Goal: Transaction & Acquisition: Purchase product/service

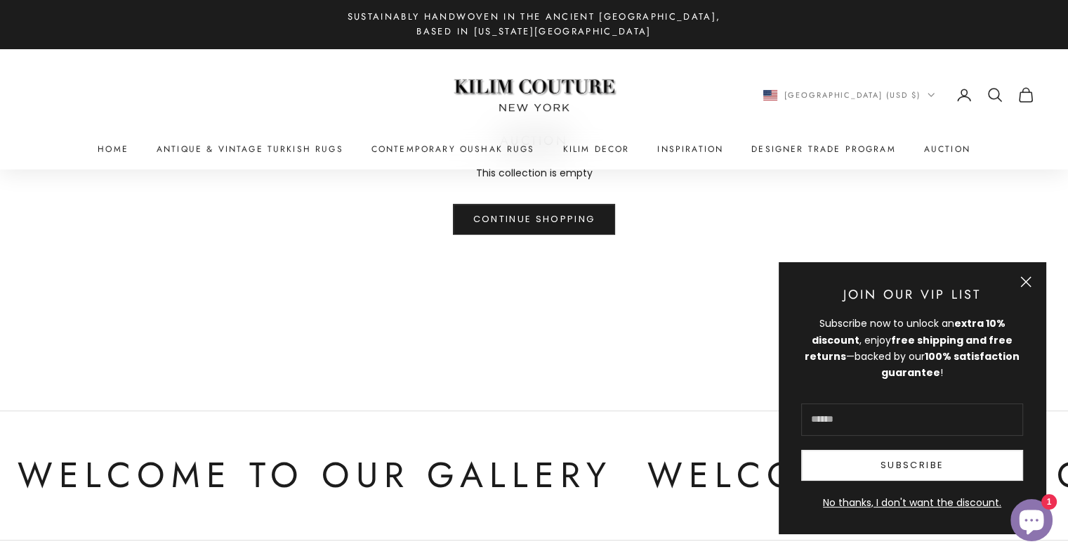
scroll to position [492, 0]
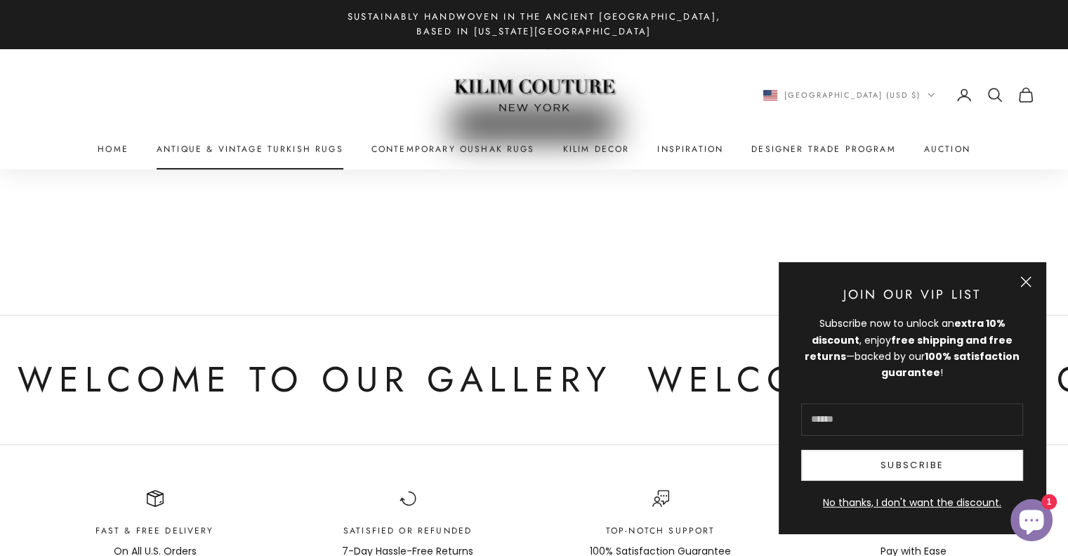
click at [261, 149] on link "Antique & Vintage Turkish Rugs" at bounding box center [250, 149] width 187 height 14
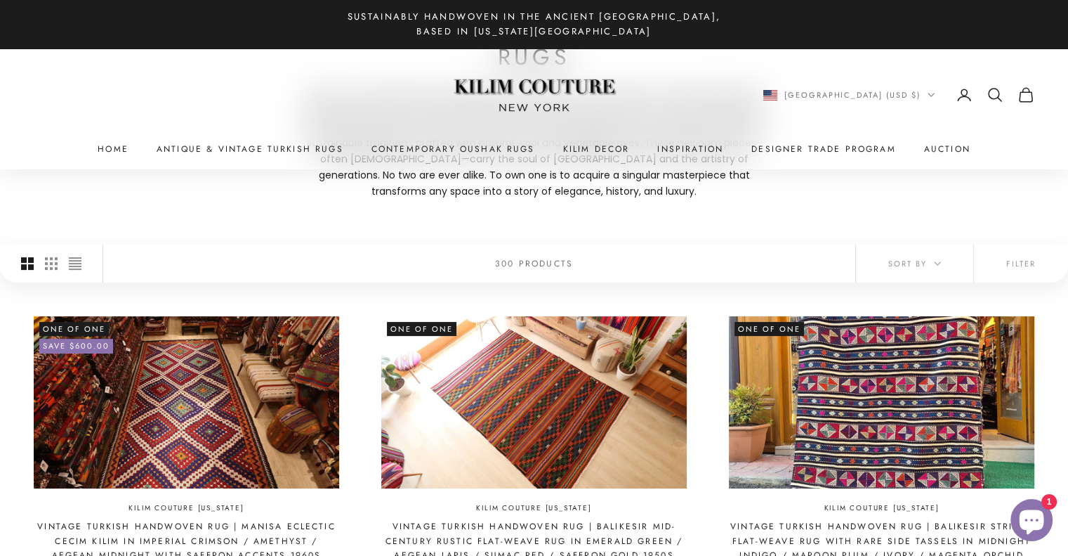
scroll to position [211, 0]
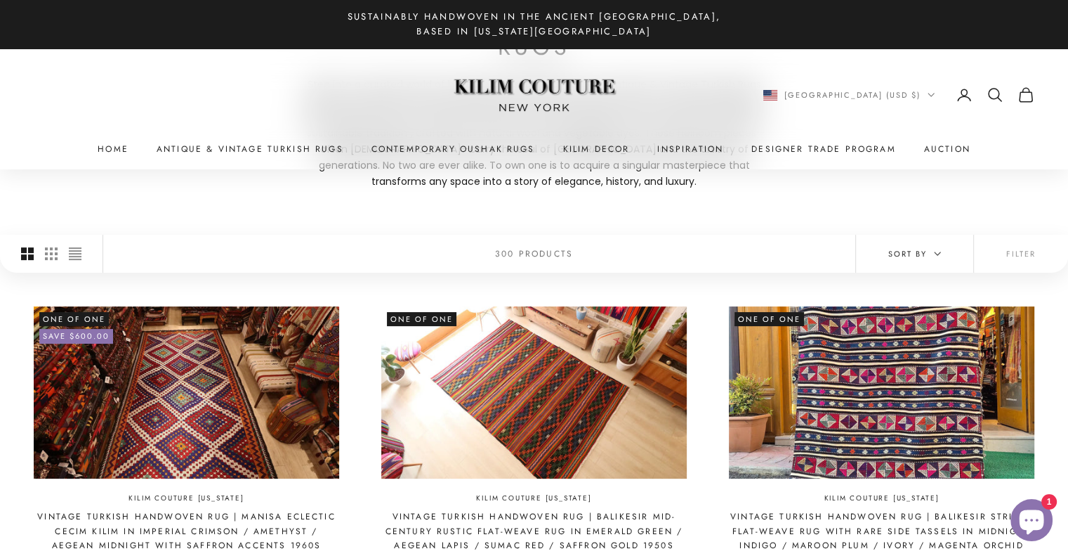
click at [940, 256] on icon "button" at bounding box center [937, 253] width 7 height 7
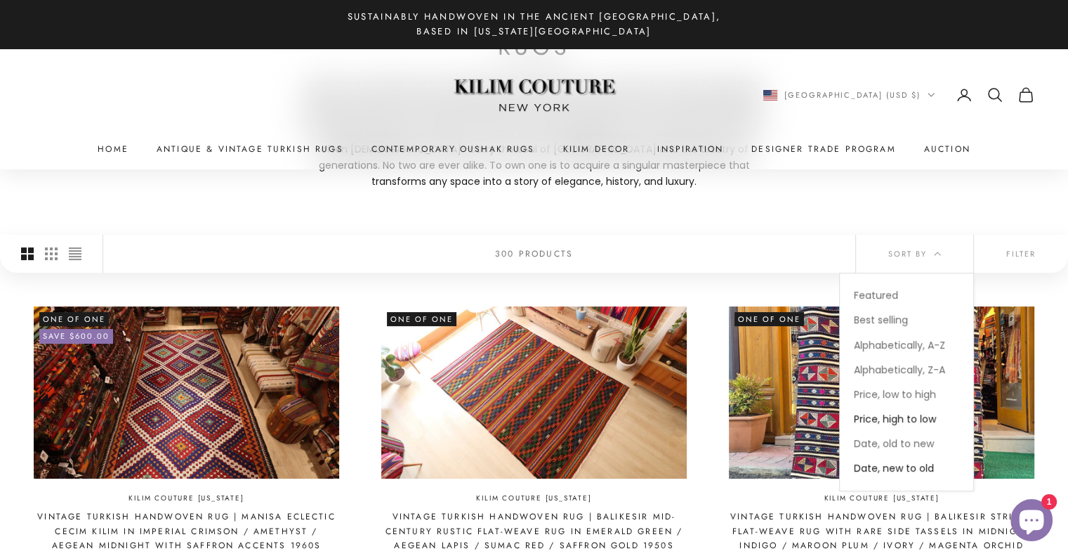
click at [907, 418] on span "Price, high to low" at bounding box center [895, 419] width 82 height 14
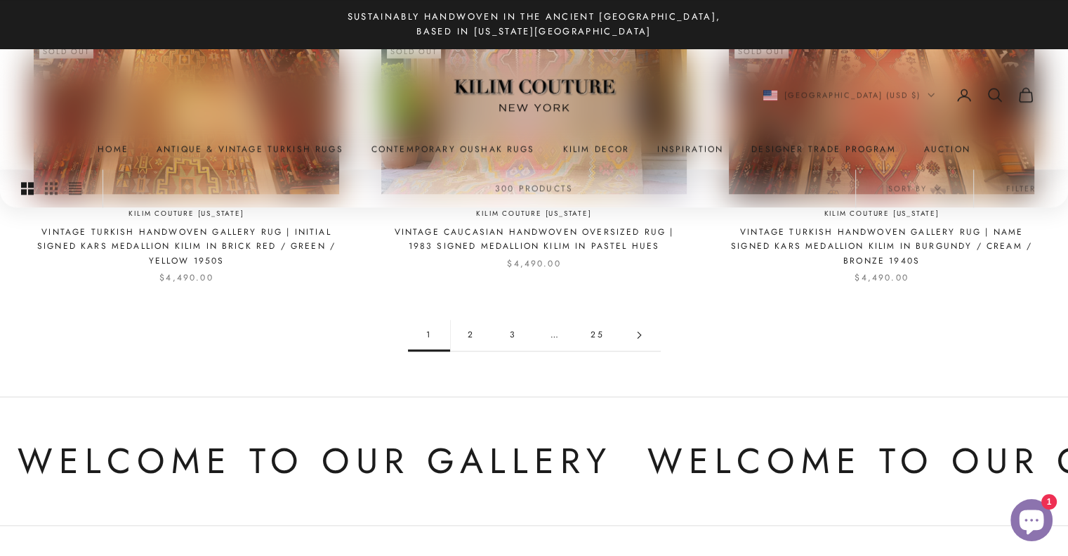
scroll to position [1489, 0]
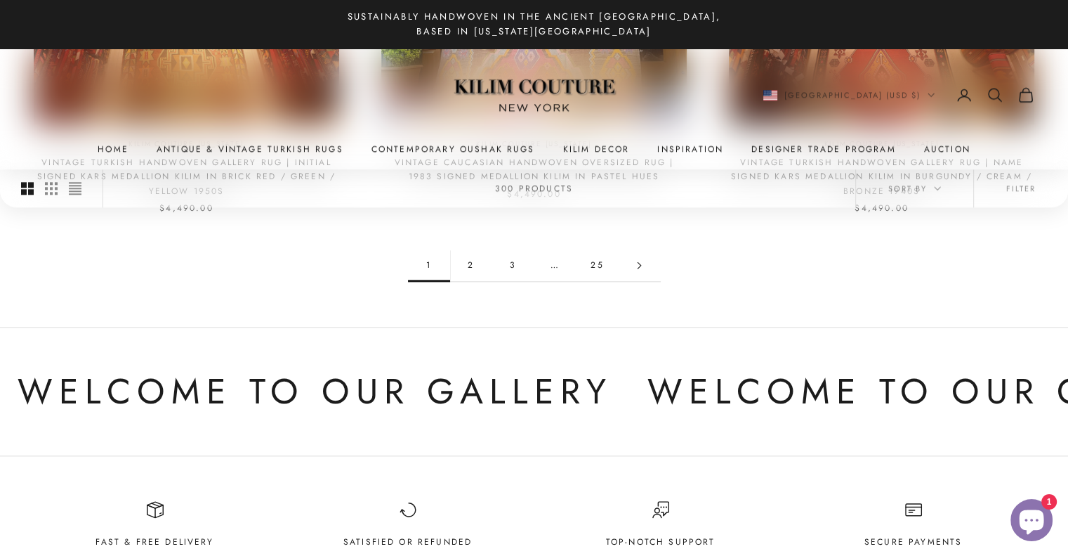
click at [471, 250] on link "2" at bounding box center [471, 265] width 42 height 32
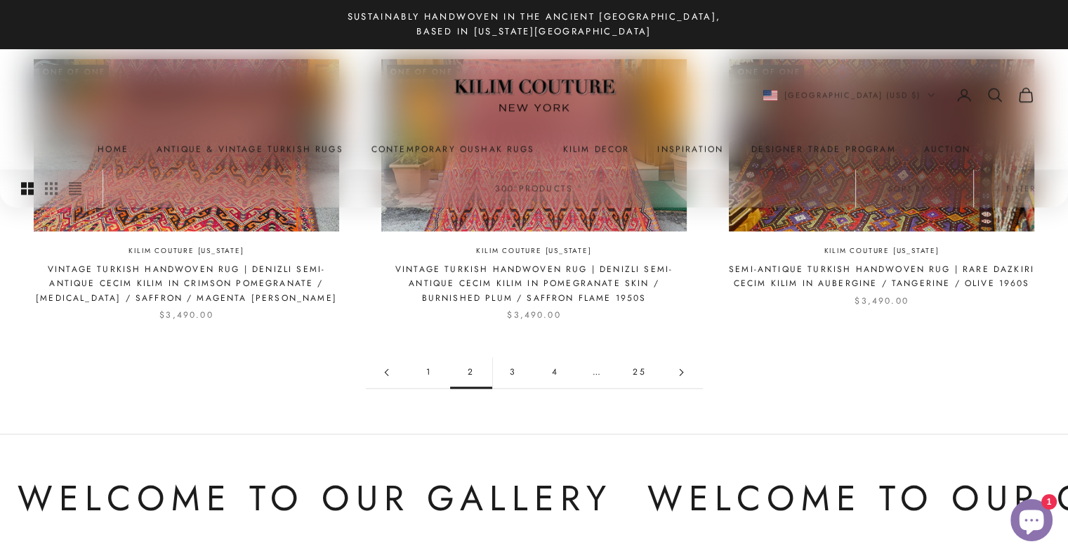
scroll to position [1475, 0]
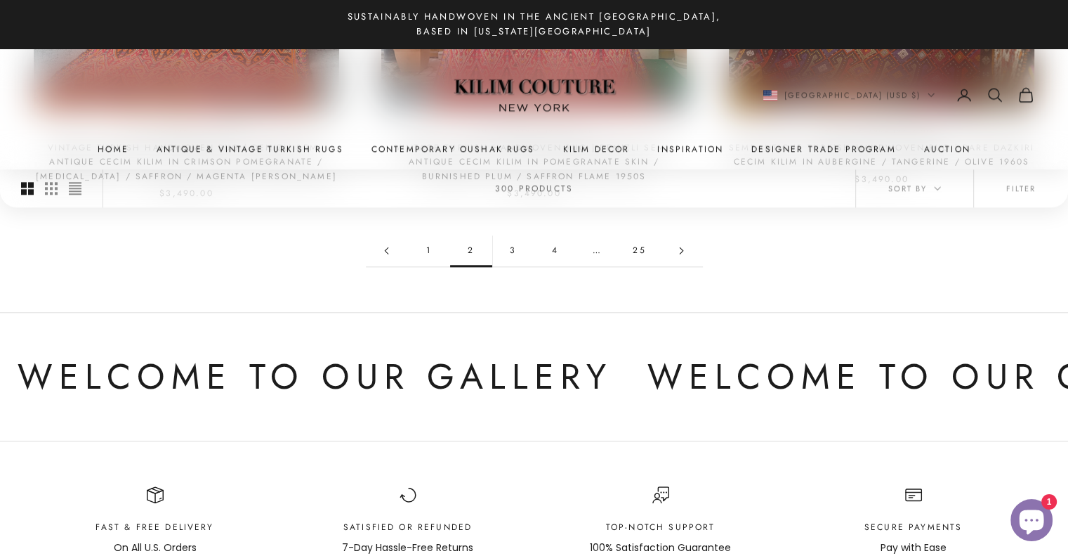
click at [424, 252] on link "1" at bounding box center [429, 251] width 42 height 32
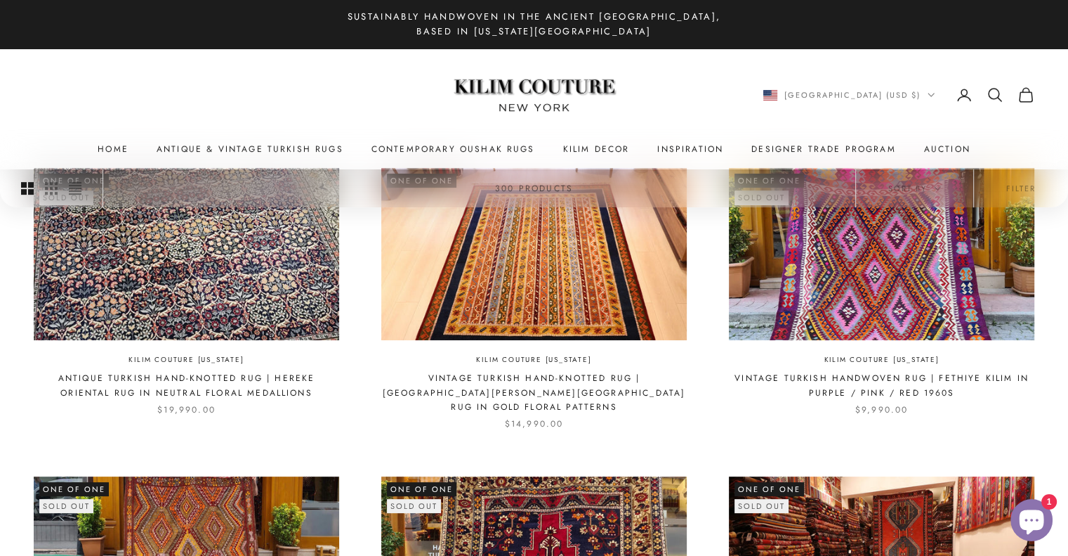
scroll to position [351, 0]
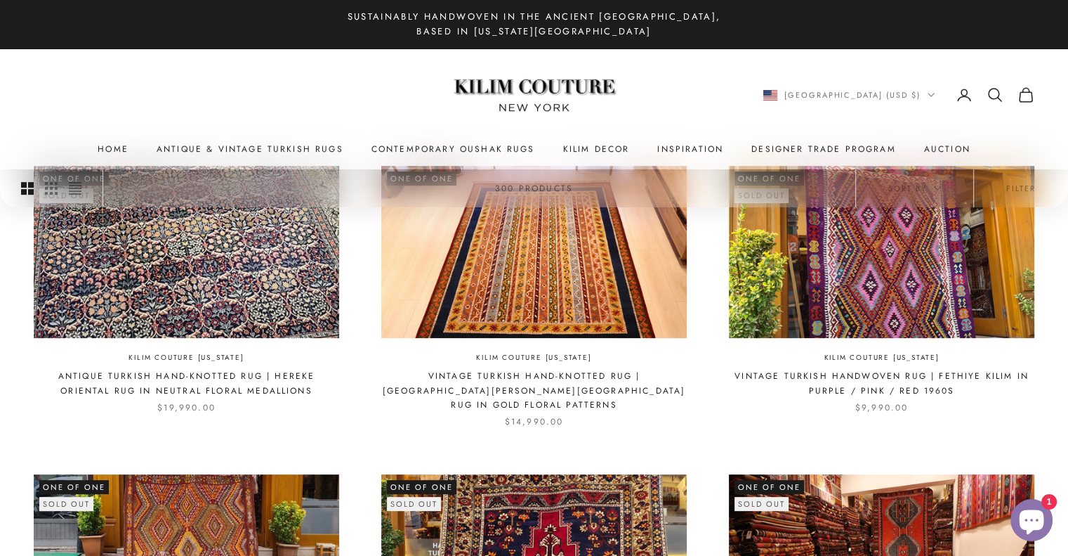
click at [823, 280] on img at bounding box center [881, 251] width 305 height 171
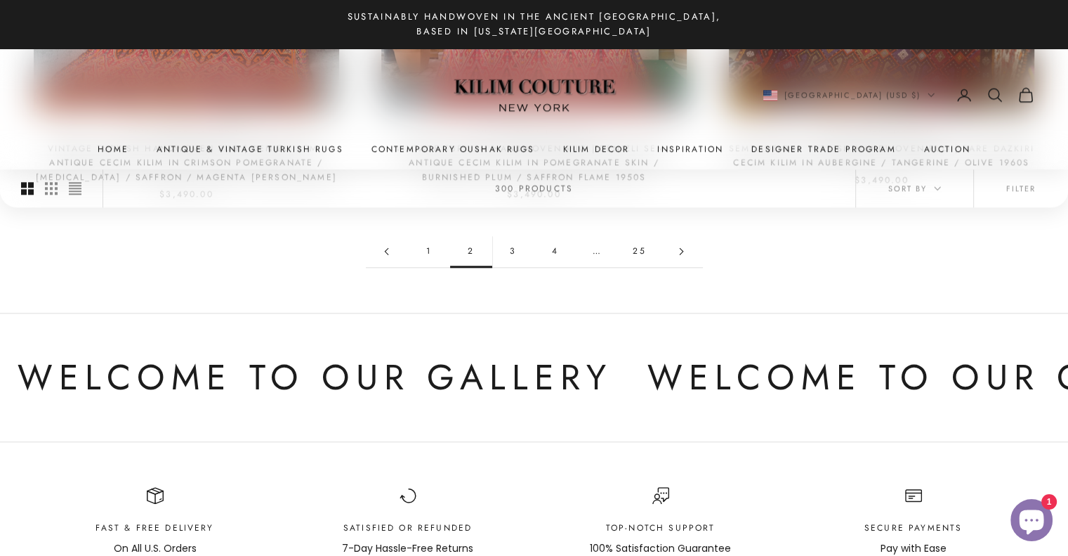
scroll to position [1475, 0]
